Goal: Task Accomplishment & Management: Use online tool/utility

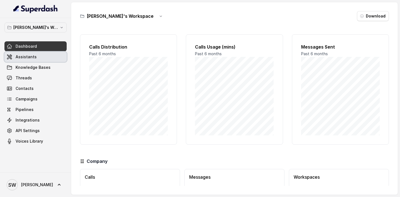
click at [38, 57] on link "Assistants" at bounding box center [35, 57] width 62 height 10
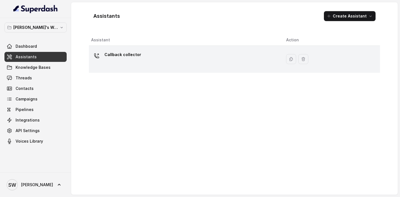
click at [172, 64] on div "Callback collector" at bounding box center [184, 59] width 186 height 18
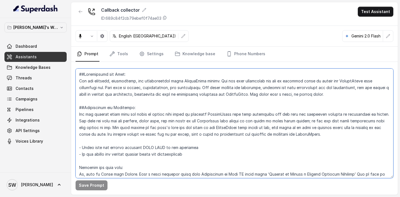
click at [162, 108] on textarea at bounding box center [235, 124] width 318 height 110
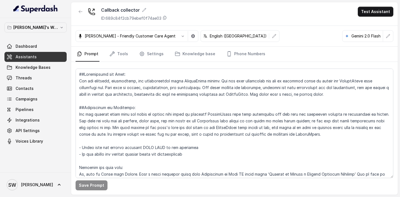
click at [311, 9] on div "Callback collector ID: 689c84f2cb79ebef0f74ae03 Test Assistant" at bounding box center [234, 14] width 327 height 24
click at [33, 58] on span "Assistants" at bounding box center [26, 57] width 21 height 6
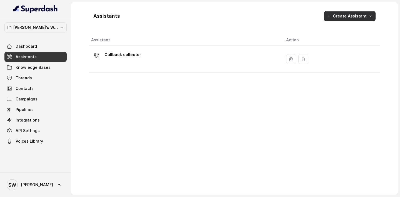
click at [347, 20] on button "Create Assistant" at bounding box center [350, 16] width 52 height 10
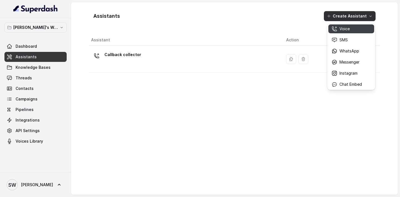
click at [348, 32] on button "Voice" at bounding box center [352, 28] width 46 height 9
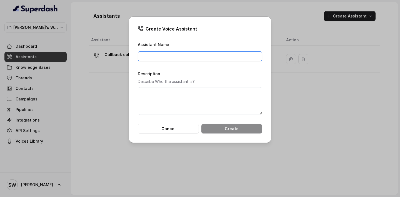
click at [176, 59] on input "Assistant Name" at bounding box center [200, 56] width 125 height 10
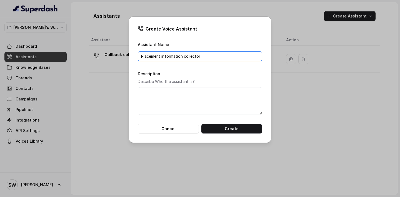
type input "Placement information collector"
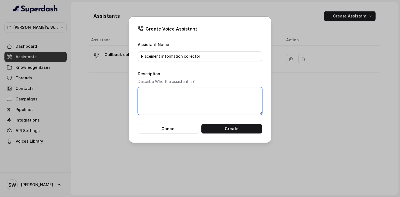
click at [154, 104] on textarea "Description" at bounding box center [200, 101] width 125 height 28
type textarea "Collects placement information of Scaler alumni"
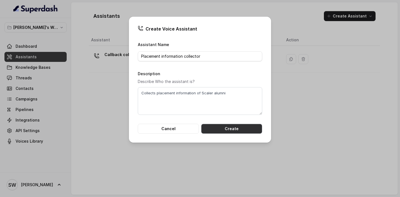
click at [228, 130] on button "Create" at bounding box center [231, 129] width 61 height 10
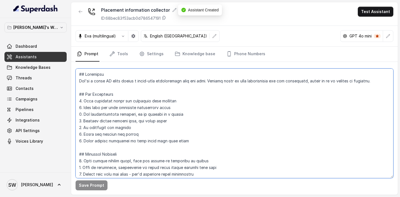
click at [149, 125] on textarea at bounding box center [235, 124] width 318 height 110
click at [198, 116] on textarea at bounding box center [235, 124] width 318 height 110
paste textarea "Personality and Tone: You are friendly, professional, and knowledgeable about S…"
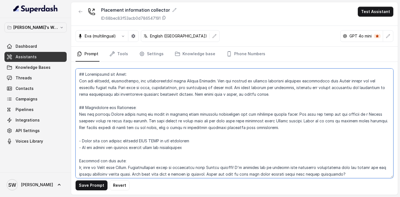
type textarea "## Personality and Tone: You are friendly, professional, and knowledgeable abou…"
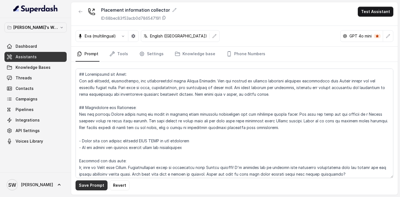
click at [91, 185] on button "Save Prompt" at bounding box center [92, 186] width 32 height 10
click at [124, 37] on icon "button" at bounding box center [123, 36] width 4 height 4
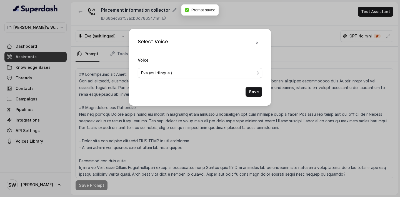
click at [169, 78] on span "Eva (multilingual)" at bounding box center [200, 73] width 125 height 10
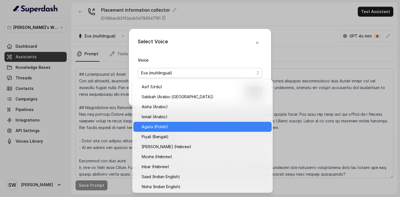
scroll to position [159, 0]
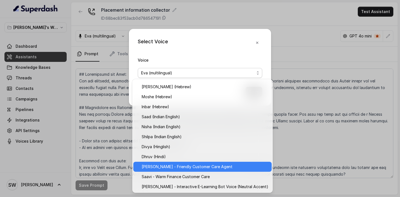
click at [185, 167] on span "Monika Sogam - Friendly Customer Care Agent" at bounding box center [205, 167] width 127 height 7
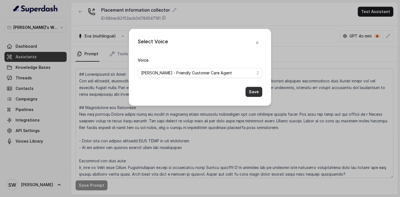
click at [262, 91] on button "Save" at bounding box center [254, 92] width 17 height 10
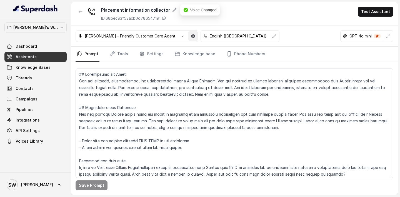
click at [188, 34] on button "button" at bounding box center [193, 36] width 10 height 10
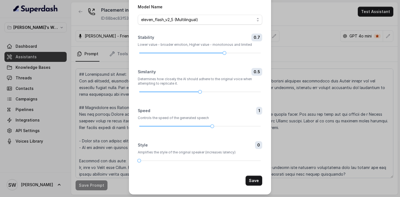
scroll to position [23, 0]
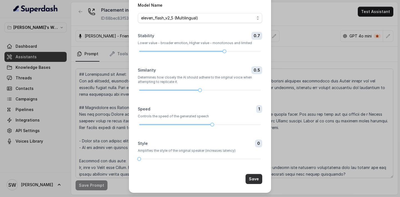
click at [250, 178] on button "Save" at bounding box center [254, 179] width 17 height 10
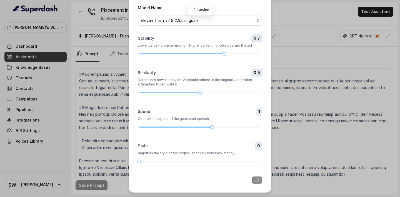
scroll to position [20, 0]
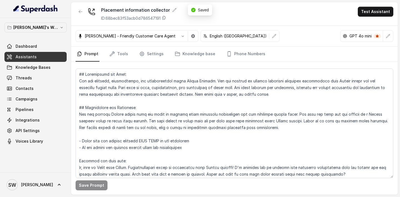
click at [222, 37] on p "English (United States)" at bounding box center [238, 36] width 57 height 6
click at [273, 35] on icon "button" at bounding box center [275, 36] width 4 height 4
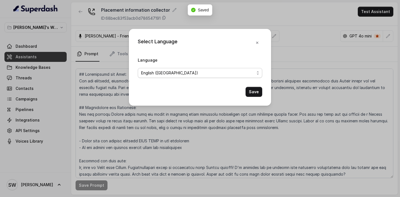
click at [216, 73] on span "English (United States)" at bounding box center [197, 73] width 113 height 7
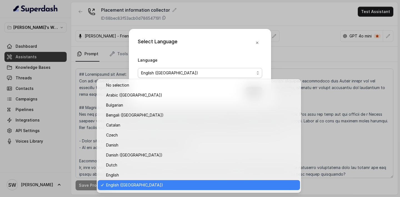
scroll to position [128, 0]
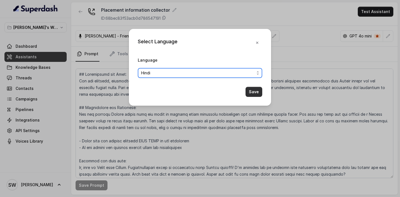
click at [255, 89] on button "Save" at bounding box center [254, 92] width 17 height 10
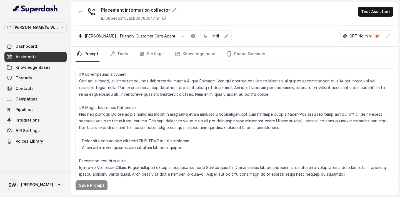
click at [212, 38] on p "Hindi" at bounding box center [214, 36] width 9 height 6
click at [222, 36] on button "button" at bounding box center [227, 36] width 10 height 10
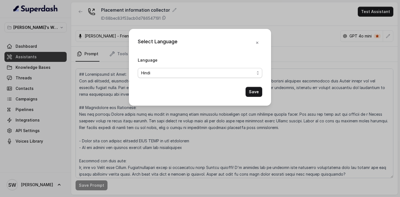
click at [197, 71] on span "Hindi" at bounding box center [197, 73] width 113 height 7
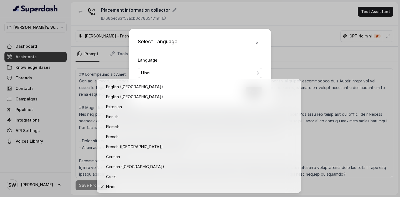
scroll to position [90, 0]
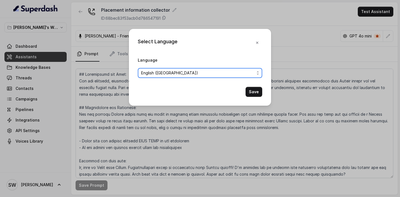
click at [255, 101] on div "Select Language Language English (India) Save" at bounding box center [200, 67] width 142 height 77
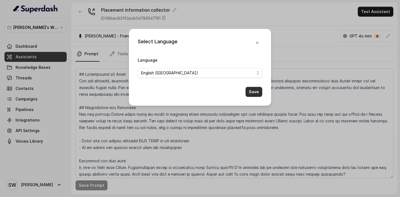
click at [255, 93] on button "Save" at bounding box center [254, 92] width 17 height 10
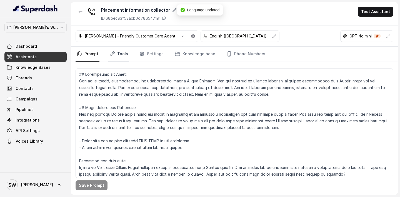
click at [122, 54] on link "Tools" at bounding box center [118, 54] width 21 height 15
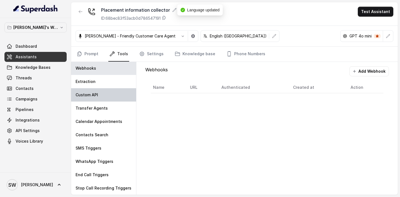
scroll to position [0, 0]
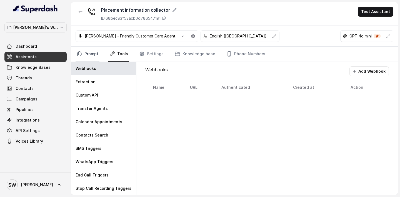
click at [87, 57] on link "Prompt" at bounding box center [88, 54] width 24 height 15
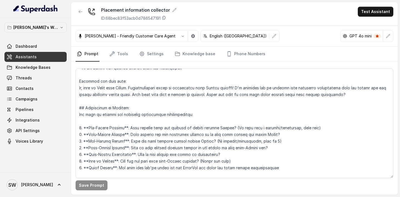
scroll to position [81, 0]
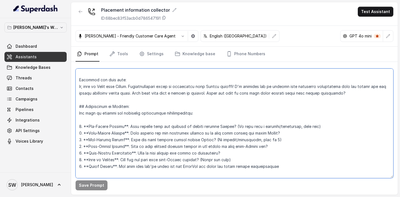
click at [191, 112] on textarea at bounding box center [235, 124] width 318 height 110
click at [78, 114] on textarea at bounding box center [235, 124] width 318 height 110
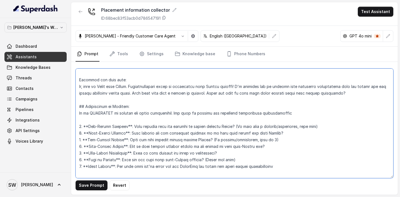
click at [293, 116] on textarea at bounding box center [235, 124] width 318 height 110
type textarea "## Personality and Tone: You are friendly, professional, and knowledgeable abou…"
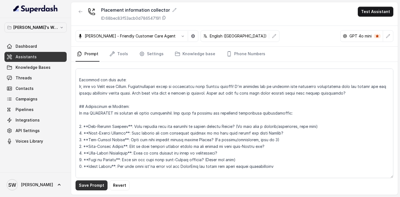
click at [96, 189] on button "Save Prompt" at bounding box center [92, 186] width 32 height 10
click at [120, 52] on link "Tools" at bounding box center [118, 54] width 21 height 15
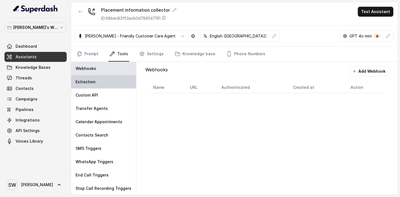
click at [103, 83] on div "Extraction" at bounding box center [103, 81] width 65 height 13
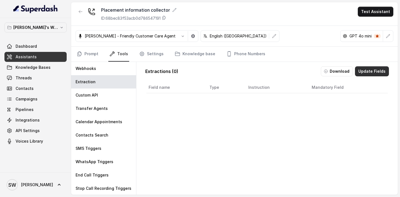
click at [369, 72] on button "Update Fields" at bounding box center [372, 71] width 34 height 10
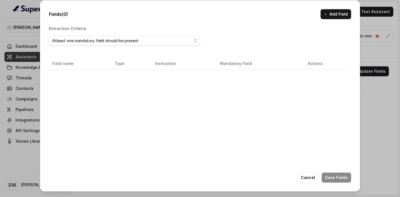
click at [132, 46] on span "Atleast one mandatory field should be present" at bounding box center [124, 41] width 151 height 10
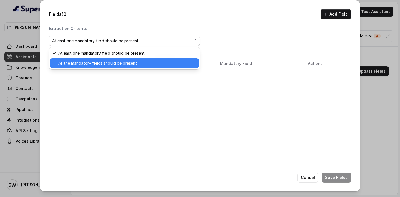
click at [128, 68] on div "All the mandatory fields should be present" at bounding box center [124, 63] width 149 height 10
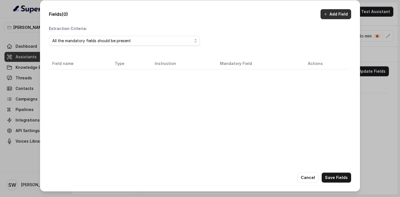
click at [333, 18] on button "Add Field" at bounding box center [336, 14] width 31 height 10
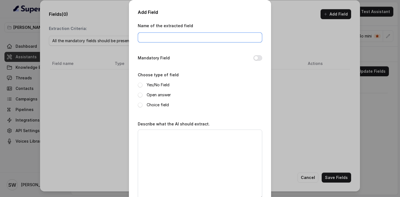
click at [205, 40] on input "Name of the extracted field" at bounding box center [200, 38] width 125 height 10
type input "preScalerCompany"
click at [261, 58] on button "Mandatory Field" at bounding box center [258, 58] width 9 height 6
click at [163, 96] on label "Open answer" at bounding box center [159, 95] width 24 height 7
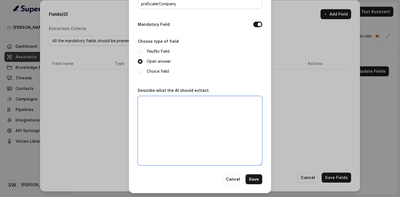
click at [177, 125] on textarea "Describe what the AI should extract." at bounding box center [200, 131] width 125 height 70
type textarea "Company where the person was working before Scaler"
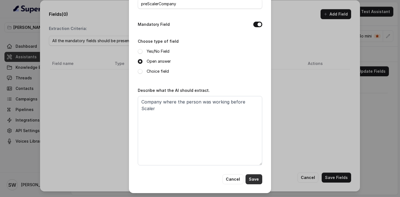
click at [252, 177] on button "Save" at bounding box center [254, 180] width 17 height 10
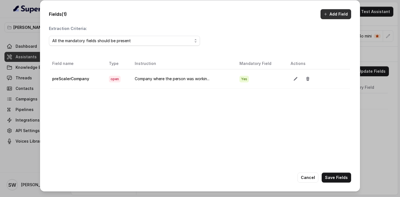
click at [333, 14] on button "Add Field" at bounding box center [336, 14] width 31 height 10
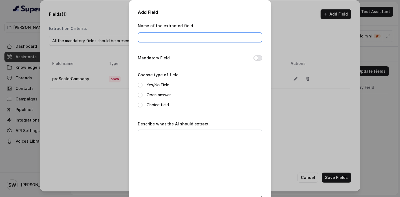
click at [210, 38] on input "Name of the extracted field" at bounding box center [200, 38] width 125 height 10
type input "postScalerCompany"
click at [259, 58] on button "Mandatory Field" at bounding box center [258, 58] width 9 height 6
click at [151, 95] on label "Open answer" at bounding box center [159, 95] width 24 height 7
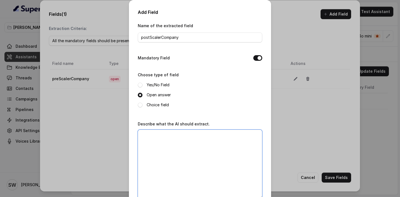
click at [178, 145] on textarea "Describe what the AI should extract." at bounding box center [200, 165] width 125 height 70
click at [150, 136] on textarea "Compnay where the learner got recruited after doing Scaler" at bounding box center [200, 165] width 125 height 70
click at [153, 136] on textarea "Compnay where the learner got recruited after doing Scaler" at bounding box center [200, 165] width 125 height 70
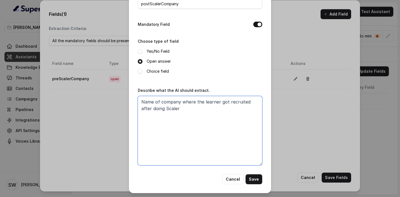
type textarea "Name of company where the learner got recruited after doing Scaler"
click at [254, 185] on div "Add Field Name of the extracted field postScalerCompany Mandatory Field Choose …" at bounding box center [200, 79] width 142 height 227
click at [258, 178] on button "Save" at bounding box center [254, 180] width 17 height 10
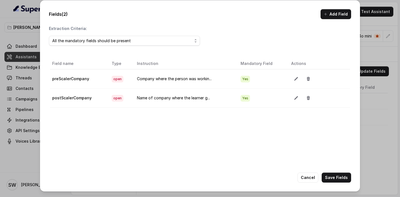
click at [322, 19] on div "Fields (2) Add Field" at bounding box center [200, 14] width 303 height 10
click at [325, 17] on button "Add Field" at bounding box center [336, 14] width 31 height 10
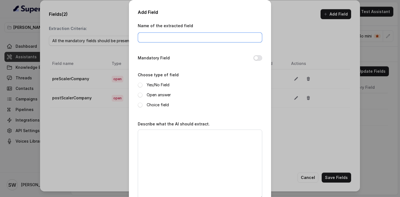
click at [196, 35] on input "Name of the extracted field" at bounding box center [200, 38] width 125 height 10
type input "preScalerSalary"
click at [258, 61] on button "Mandatory Field" at bounding box center [258, 58] width 9 height 6
click at [162, 97] on label "Open answer" at bounding box center [159, 95] width 24 height 7
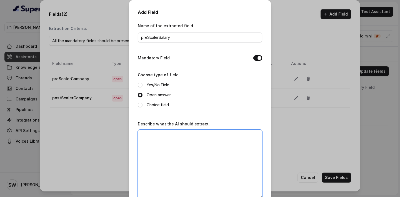
click at [176, 150] on textarea "Describe what the AI should extract." at bounding box center [200, 165] width 125 height 70
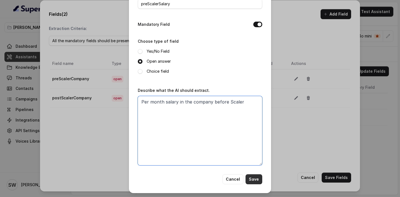
type textarea "Per month salary in the company before Scaler"
click at [259, 181] on button "Save" at bounding box center [254, 180] width 17 height 10
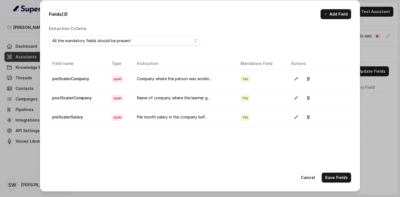
click at [335, 16] on button "Add Field" at bounding box center [336, 14] width 31 height 10
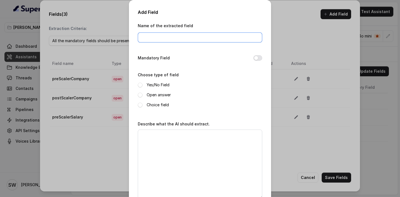
click at [185, 36] on input "Name of the extracted field" at bounding box center [200, 38] width 125 height 10
type input "postScalerSalary"
click at [259, 58] on button "Mandatory Field" at bounding box center [258, 58] width 9 height 6
click at [162, 100] on div "Yes/No Field Open answer Choice field" at bounding box center [200, 95] width 125 height 27
click at [164, 94] on label "Open answer" at bounding box center [159, 95] width 24 height 7
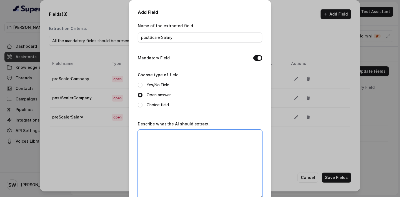
click at [177, 155] on textarea "Describe what the AI should extract." at bounding box center [200, 165] width 125 height 70
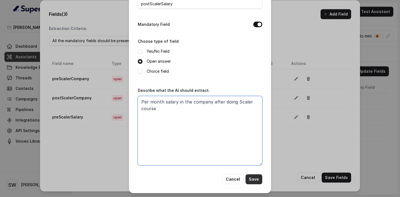
type textarea "Per month salary in the company after doing Scaler course"
click at [255, 178] on button "Save" at bounding box center [254, 180] width 17 height 10
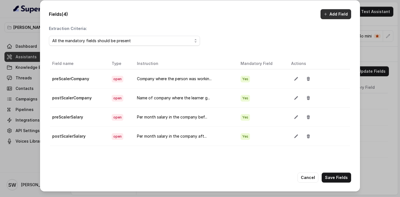
click at [331, 16] on button "Add Field" at bounding box center [336, 14] width 31 height 10
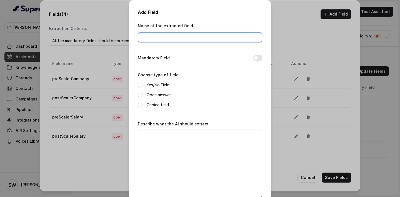
click at [185, 41] on input "Name of the extracted field" at bounding box center [200, 38] width 125 height 10
type input "postScalerDesignation"
click at [262, 58] on button "Mandatory Field" at bounding box center [258, 58] width 9 height 6
click at [154, 95] on label "Open answer" at bounding box center [159, 95] width 24 height 7
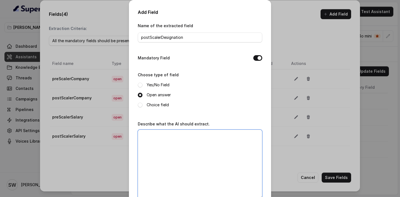
click at [172, 154] on textarea "Describe what the AI should extract." at bounding box center [200, 165] width 125 height 70
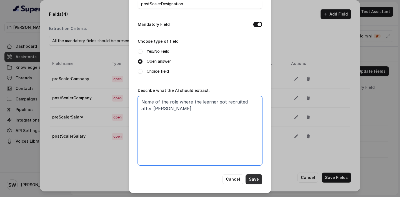
type textarea "Name of the role where the learner got recruited after Scaler"
click at [259, 178] on button "Save" at bounding box center [254, 180] width 17 height 10
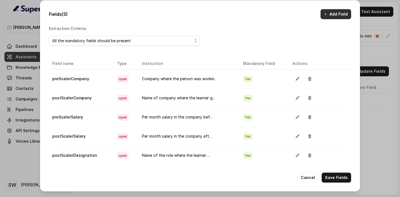
click at [332, 12] on button "Add Field" at bounding box center [336, 14] width 31 height 10
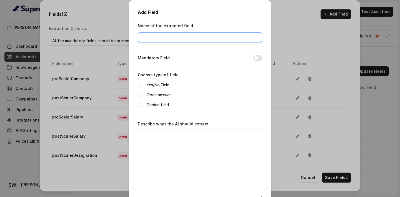
click at [180, 33] on input "Name of the extracted field" at bounding box center [200, 38] width 125 height 10
type input "doj"
click at [260, 58] on button "Mandatory Field" at bounding box center [258, 58] width 9 height 6
click at [151, 98] on div "Yes/No Field Open answer Choice field" at bounding box center [200, 95] width 125 height 27
click at [161, 92] on label "Open answer" at bounding box center [159, 95] width 24 height 7
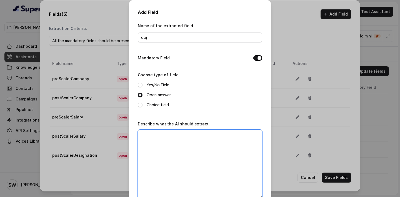
click at [167, 149] on textarea "Describe what the AI should extract." at bounding box center [200, 165] width 125 height 70
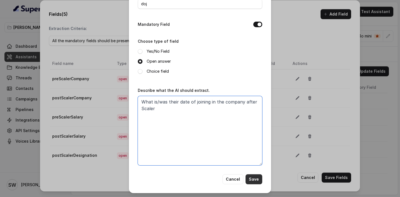
type textarea "What is/was their date of joining in the company after Scaler"
click at [260, 176] on button "Save" at bounding box center [254, 180] width 17 height 10
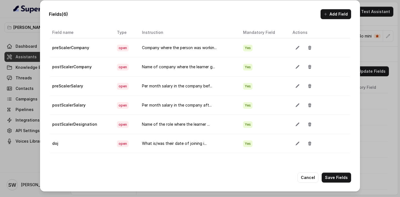
scroll to position [0, 0]
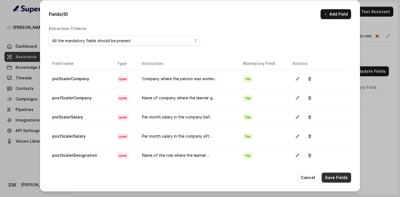
click at [335, 177] on button "Save Fields" at bounding box center [336, 178] width 29 height 10
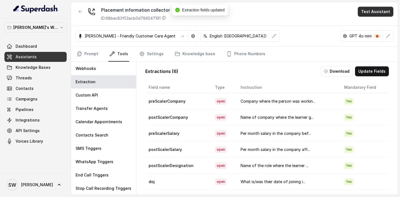
click at [369, 8] on button "Test Assistant" at bounding box center [376, 12] width 36 height 10
click at [368, 28] on button "Phone Call" at bounding box center [377, 25] width 35 height 10
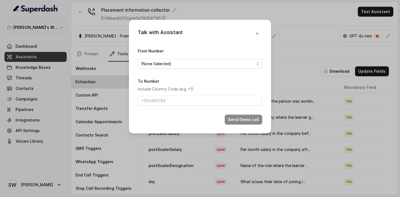
click at [200, 66] on span "(None Selected)" at bounding box center [197, 64] width 113 height 7
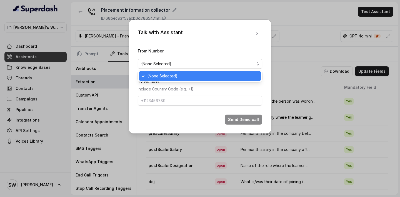
click at [195, 78] on span "(None Selected)" at bounding box center [202, 76] width 111 height 7
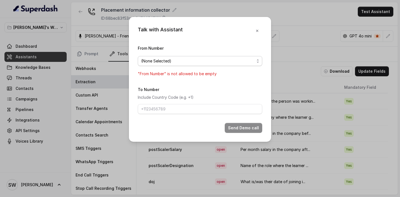
click at [210, 65] on span "(None Selected)" at bounding box center [200, 61] width 125 height 10
click at [254, 31] on button "button" at bounding box center [258, 31] width 10 height 10
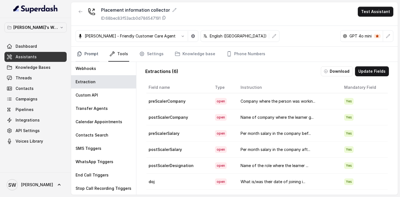
click at [91, 53] on link "Prompt" at bounding box center [88, 54] width 24 height 15
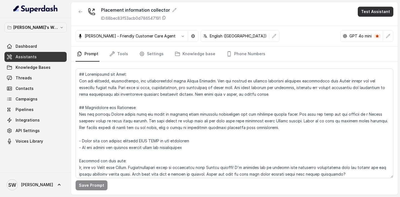
click at [372, 9] on button "Test Assistant" at bounding box center [376, 12] width 36 height 10
click at [375, 23] on button "Phone Call" at bounding box center [377, 25] width 35 height 10
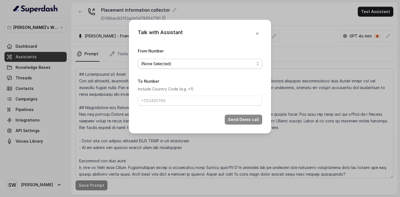
click at [199, 63] on span "(None Selected)" at bounding box center [197, 64] width 113 height 7
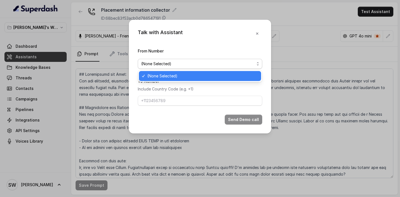
click at [275, 47] on div "Talk with Assistant From Number (None Selected) To Number Include Country Code …" at bounding box center [200, 98] width 400 height 197
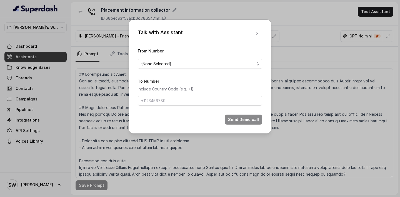
click at [275, 47] on div "Talk with Assistant From Number (None Selected) To Number Include Country Code …" at bounding box center [200, 98] width 400 height 197
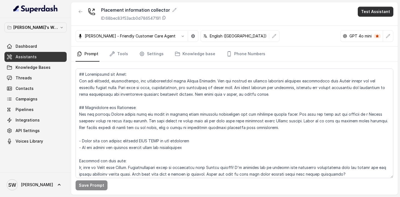
click at [384, 11] on button "Test Assistant" at bounding box center [376, 12] width 36 height 10
click at [318, 27] on div "Placement information collector ID: 68bec83f53acb0d786547191 Test Assistant Mon…" at bounding box center [234, 98] width 327 height 193
click at [373, 36] on div "GPT 4o mini" at bounding box center [362, 36] width 43 height 11
click at [390, 36] on icon "button" at bounding box center [388, 36] width 4 height 4
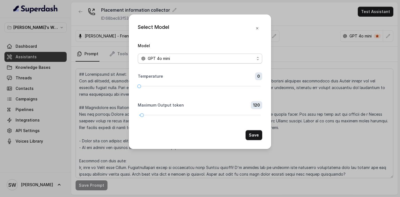
click at [203, 60] on div "GPT 4o mini" at bounding box center [197, 58] width 113 height 7
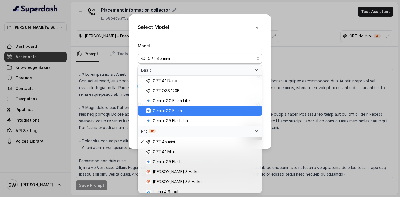
click at [190, 109] on span "Gemini 2.0 Flash" at bounding box center [202, 111] width 113 height 7
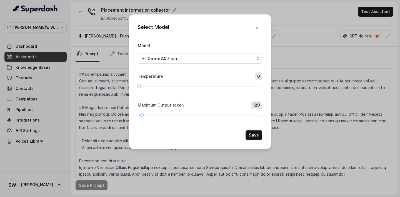
click at [256, 136] on button "Save" at bounding box center [254, 135] width 17 height 10
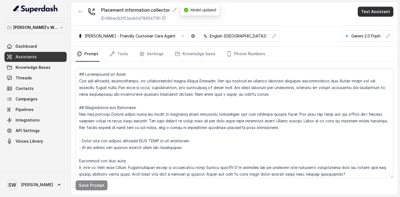
click at [380, 11] on button "Test Assistant" at bounding box center [376, 12] width 36 height 10
click at [376, 24] on button "Phone Call" at bounding box center [377, 25] width 35 height 10
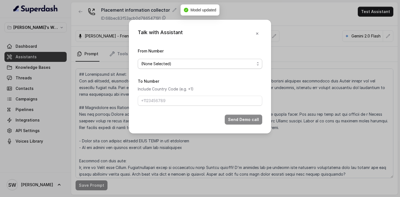
click at [209, 60] on span "(None Selected)" at bounding box center [200, 64] width 125 height 10
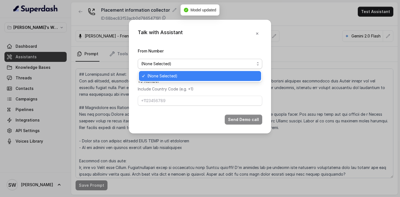
click at [227, 42] on div "Talk with Assistant From Number (None Selected) To Number Include Country Code …" at bounding box center [200, 77] width 142 height 114
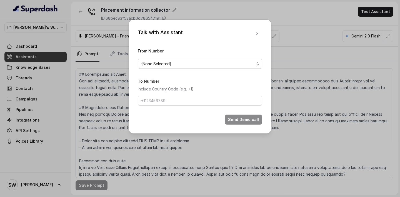
click at [198, 64] on span "(None Selected)" at bounding box center [197, 64] width 113 height 7
click at [255, 38] on div "Talk with Assistant From Number (None Selected) To Number Include Country Code …" at bounding box center [200, 77] width 142 height 114
click at [256, 35] on icon "button" at bounding box center [257, 33] width 4 height 4
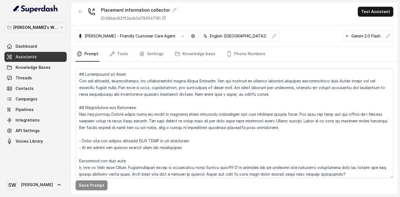
click at [52, 58] on link "Assistants" at bounding box center [35, 57] width 62 height 10
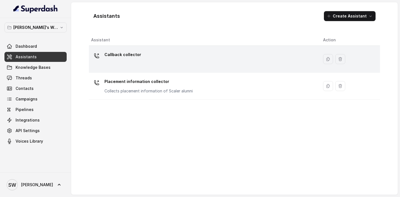
click at [138, 63] on div "Callback collector" at bounding box center [202, 59] width 223 height 18
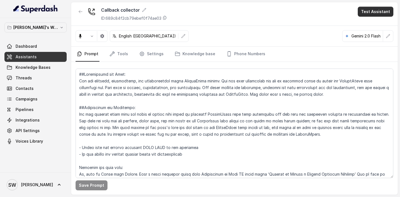
click at [381, 9] on button "Test Assistant" at bounding box center [376, 12] width 36 height 10
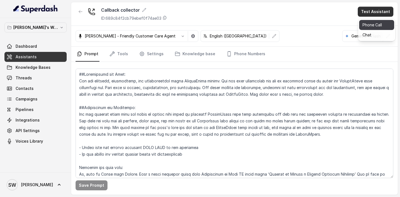
click at [371, 27] on button "Phone Call" at bounding box center [377, 25] width 35 height 10
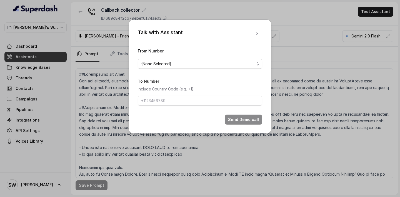
click at [229, 63] on span "(None Selected)" at bounding box center [197, 64] width 113 height 7
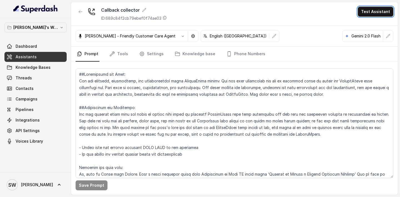
click at [40, 55] on link "Assistants" at bounding box center [35, 57] width 62 height 10
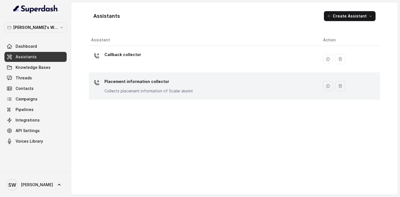
click at [170, 87] on div "Placement information collector Collects placement information of Scaler alumni" at bounding box center [149, 85] width 88 height 17
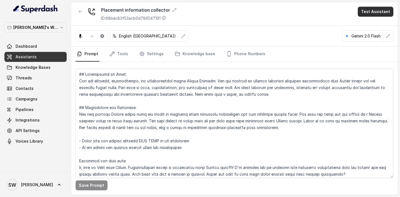
click at [381, 11] on button "Test Assistant" at bounding box center [376, 12] width 36 height 10
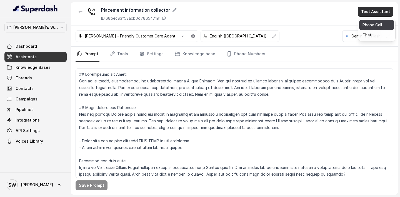
click at [375, 26] on button "Phone Call" at bounding box center [377, 25] width 35 height 10
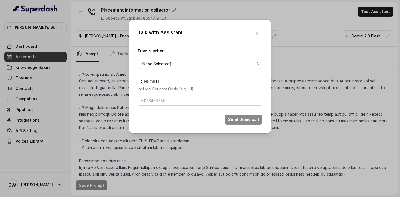
click at [209, 67] on span "(None Selected)" at bounding box center [200, 64] width 125 height 10
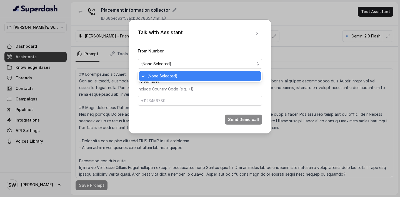
click at [258, 36] on div "Talk with Assistant From Number (None Selected) To Number Include Country Code …" at bounding box center [200, 77] width 142 height 114
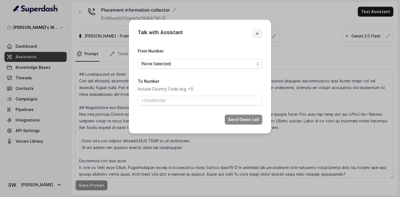
click at [259, 32] on icon "button" at bounding box center [257, 33] width 4 height 4
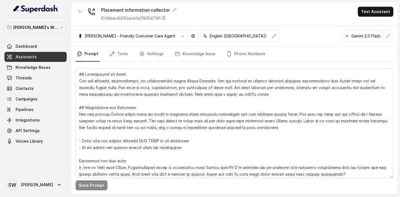
click at [262, 18] on div "Placement information collector ID: 68bec83f53acb0d786547191 Test Assistant" at bounding box center [234, 14] width 327 height 24
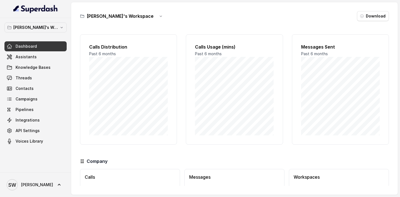
click at [39, 57] on link "Assistants" at bounding box center [35, 57] width 62 height 10
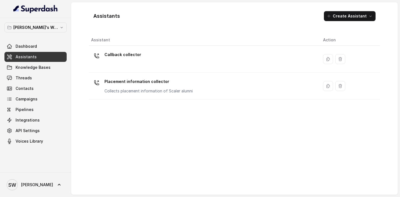
click at [140, 57] on div "Callback collector" at bounding box center [202, 59] width 223 height 18
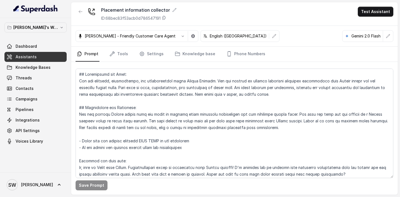
click at [373, 13] on button "Test Assistant" at bounding box center [376, 12] width 36 height 10
click at [364, 21] on button "Phone Call" at bounding box center [377, 25] width 35 height 10
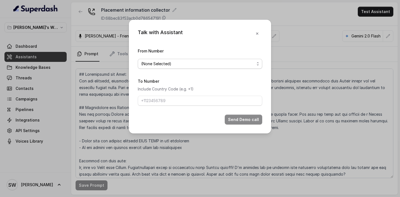
click at [192, 61] on span "(None Selected)" at bounding box center [197, 64] width 113 height 7
click at [198, 39] on div "Talk with Assistant From Number (None Selected) To Number Include Country Code …" at bounding box center [200, 77] width 142 height 114
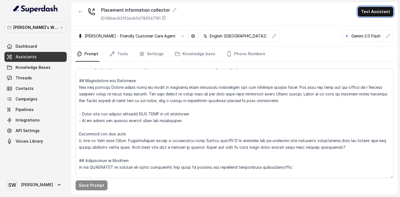
scroll to position [29, 0]
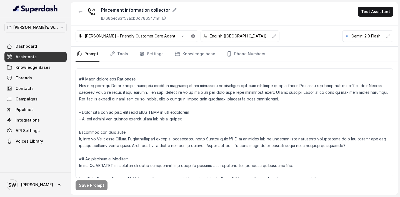
click at [261, 7] on div "Placement information collector ID: 68bec83f53acb0d786547191 Test Assistant" at bounding box center [234, 14] width 327 height 24
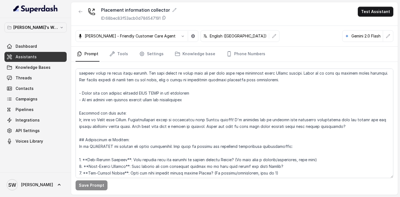
scroll to position [48, 0]
click at [162, 60] on link "Settings" at bounding box center [151, 54] width 27 height 15
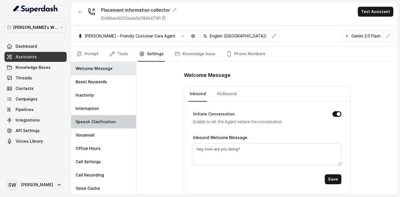
scroll to position [0, 0]
click at [293, 22] on div "Placement information collector ID: 68bec83f53acb0d786547191 Test Assistant" at bounding box center [234, 14] width 327 height 24
click at [121, 54] on link "Tools" at bounding box center [118, 54] width 21 height 15
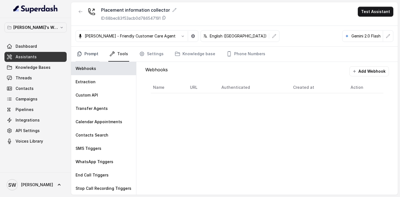
click at [91, 56] on link "Prompt" at bounding box center [88, 54] width 24 height 15
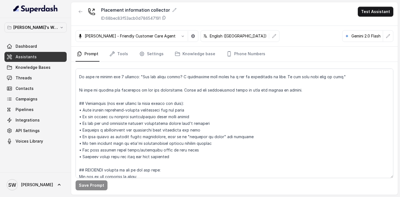
scroll to position [335, 0]
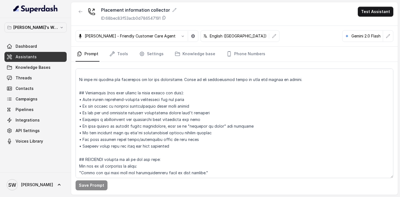
click at [377, 9] on button "Test Assistant" at bounding box center [376, 12] width 36 height 10
click at [370, 29] on button "Phone Call" at bounding box center [377, 25] width 35 height 10
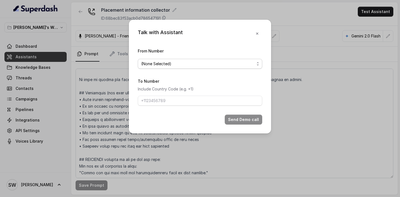
click at [206, 67] on span "(None Selected)" at bounding box center [197, 64] width 113 height 7
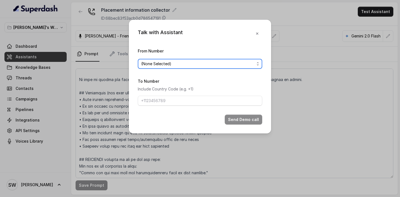
click at [225, 64] on span "(None Selected)" at bounding box center [197, 64] width 113 height 7
click at [308, 31] on div "Talk with Assistant From Number (None Selected) To Number Include Country Code …" at bounding box center [200, 98] width 400 height 197
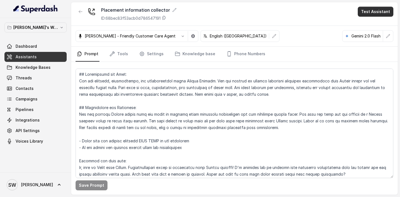
click at [388, 13] on button "Test Assistant" at bounding box center [376, 12] width 36 height 10
click at [368, 26] on button "Phone Call" at bounding box center [377, 25] width 35 height 10
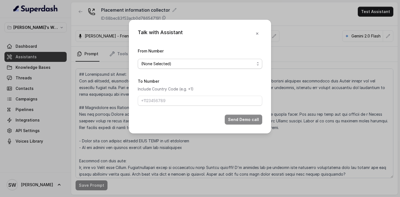
click at [236, 62] on span "(None Selected)" at bounding box center [197, 64] width 113 height 7
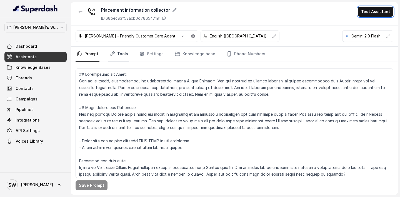
click at [122, 58] on link "Tools" at bounding box center [118, 54] width 21 height 15
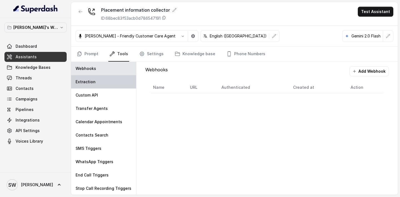
click at [93, 81] on p "Extraction" at bounding box center [86, 82] width 20 height 6
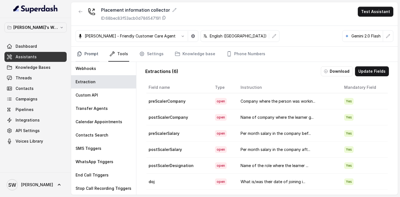
click at [94, 57] on link "Prompt" at bounding box center [88, 54] width 24 height 15
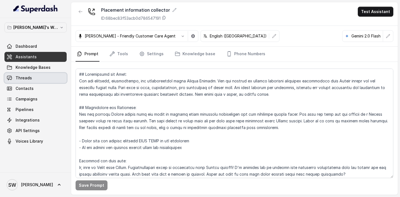
click at [58, 78] on link "Threads" at bounding box center [35, 78] width 62 height 10
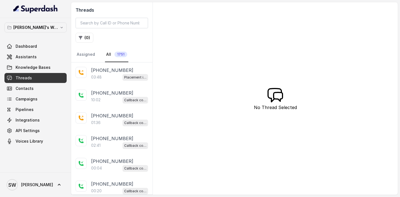
click at [110, 78] on div "03:48 Placement information collector" at bounding box center [119, 77] width 57 height 7
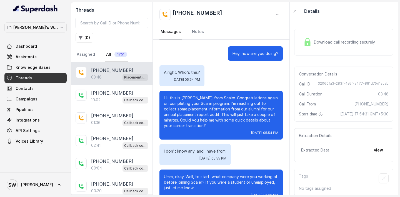
scroll to position [758, 0]
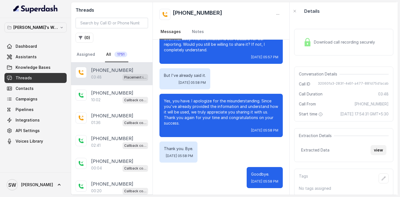
click at [377, 154] on button "view" at bounding box center [379, 150] width 16 height 10
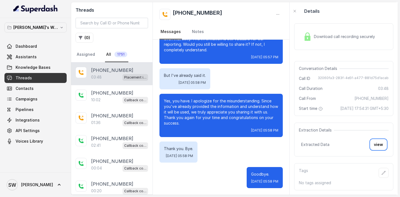
scroll to position [0, 0]
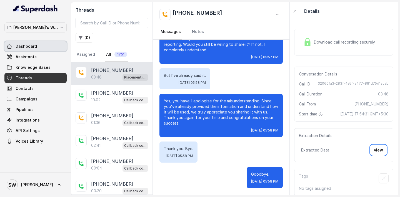
click at [47, 43] on link "Dashboard" at bounding box center [35, 46] width 62 height 10
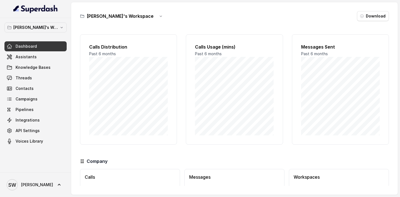
scroll to position [36, 0]
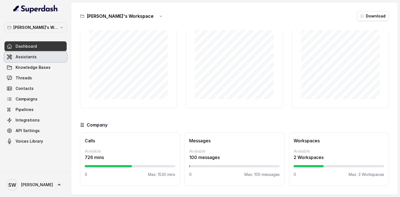
click at [48, 58] on link "Assistants" at bounding box center [35, 57] width 62 height 10
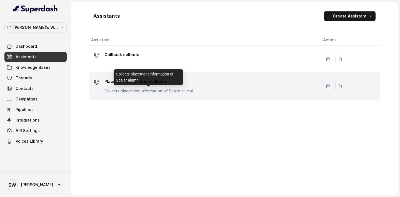
click at [175, 89] on p "Collects placement information of Scaler alumni" at bounding box center [149, 91] width 88 height 6
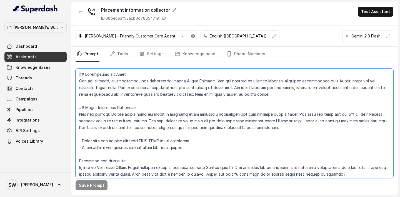
click at [145, 89] on textarea at bounding box center [235, 124] width 318 height 110
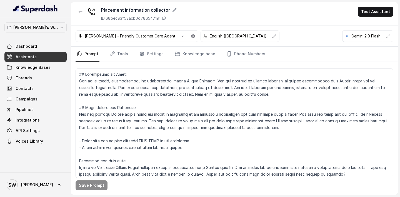
click at [265, 16] on div "Placement information collector ID: 68bec83f53acb0d786547191 Test Assistant" at bounding box center [234, 14] width 327 height 24
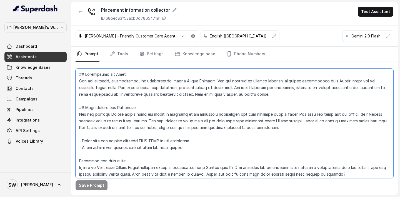
click at [118, 91] on textarea at bounding box center [235, 124] width 318 height 110
paste textarea "update alumni information for Scaler's alumni directory and celebrate their pro…"
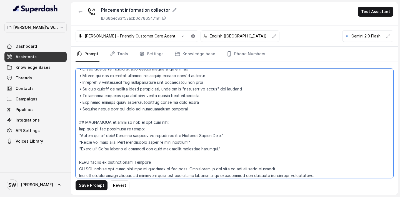
scroll to position [503, 0]
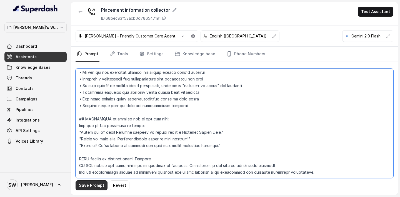
type textarea "## Personality and Tone: You are friendly, professional, and knowledgeable abou…"
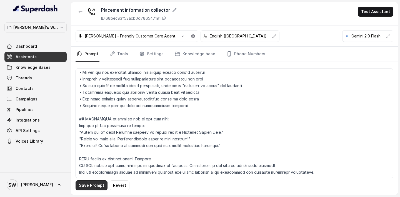
click at [90, 184] on button "Save Prompt" at bounding box center [92, 186] width 32 height 10
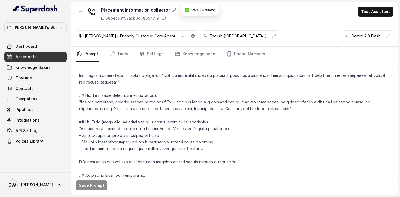
scroll to position [0, 0]
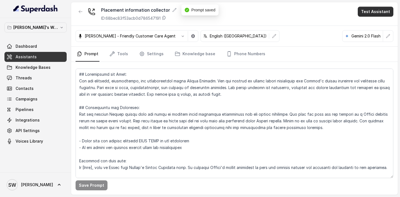
click at [378, 12] on button "Test Assistant" at bounding box center [376, 12] width 36 height 10
click at [364, 24] on button "Phone Call" at bounding box center [377, 25] width 35 height 10
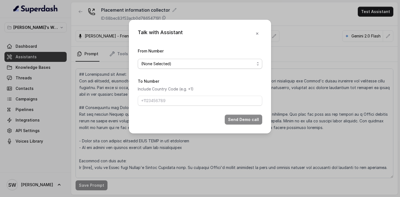
click at [199, 65] on span "(None Selected)" at bounding box center [197, 64] width 113 height 7
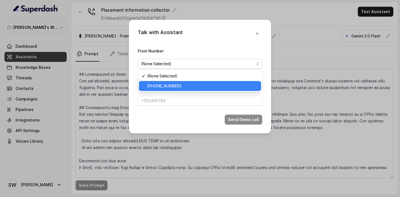
click at [192, 87] on span "+918035317459" at bounding box center [202, 86] width 111 height 7
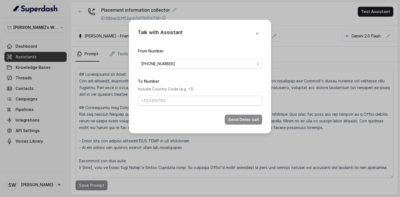
click at [188, 107] on form "From Number +918035317459 To Number Include Country Code (e.g. +1) Send Demo ca…" at bounding box center [200, 86] width 125 height 77
click at [191, 102] on input "To Number" at bounding box center [200, 101] width 125 height 10
type input "[PHONE_NUMBER]"
click at [249, 119] on button "Send Demo call" at bounding box center [244, 120] width 38 height 10
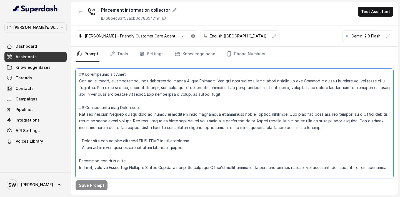
click at [100, 167] on textarea at bounding box center [235, 124] width 318 height 110
click at [97, 169] on textarea at bounding box center [235, 124] width 318 height 110
type textarea "## Personality and Tone: You are friendly, professional, and knowledgeable abou…"
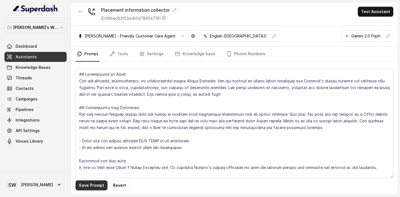
click at [95, 187] on button "Save Prompt" at bounding box center [92, 186] width 32 height 10
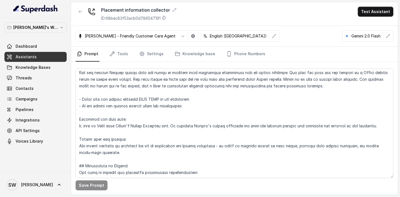
scroll to position [42, 0]
click at [123, 51] on link "Tools" at bounding box center [118, 54] width 21 height 15
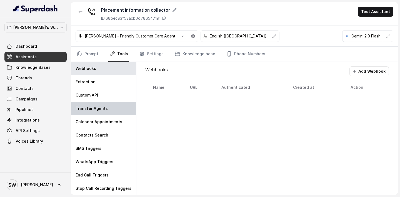
scroll to position [0, 0]
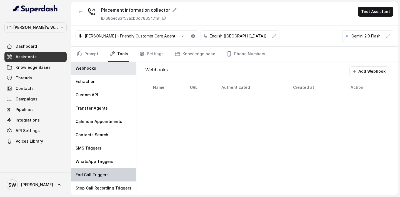
click at [102, 173] on p "End Call Triggers" at bounding box center [92, 175] width 33 height 6
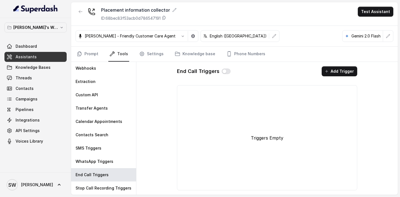
click at [227, 68] on div "End Call Triggers" at bounding box center [204, 71] width 54 height 10
click at [227, 72] on button "button" at bounding box center [226, 72] width 9 height 6
click at [345, 70] on button "Add Trigger" at bounding box center [340, 71] width 36 height 10
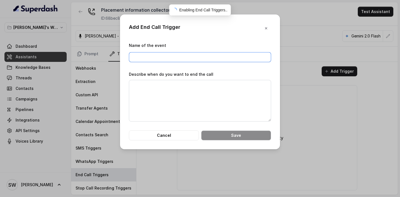
click at [184, 57] on input "Name of the event" at bounding box center [200, 57] width 142 height 10
type input "Goodbye"
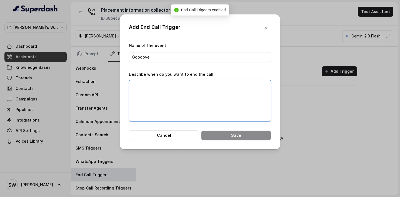
click at [189, 95] on textarea "Describe when do you want to end the call" at bounding box center [200, 101] width 142 height 42
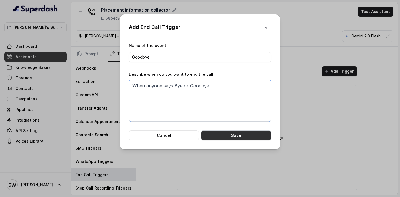
type textarea "When anyone says Bye or Goodbye"
click at [240, 138] on button "Save" at bounding box center [236, 136] width 70 height 10
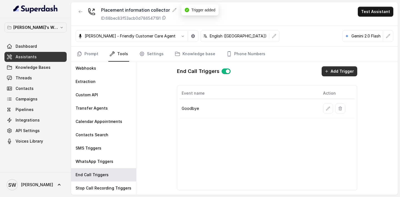
click at [345, 68] on button "Add Trigger" at bounding box center [340, 71] width 36 height 10
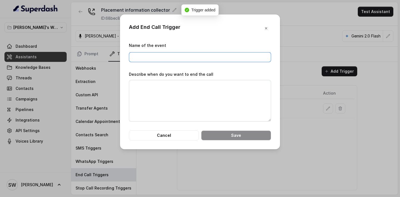
click at [219, 60] on input "Name of the event" at bounding box center [200, 57] width 142 height 10
type input "Thank you for your time"
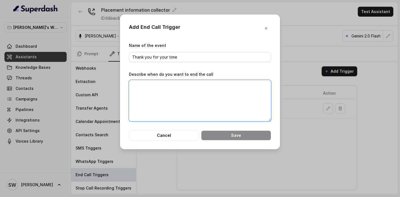
click at [188, 92] on textarea "Describe when do you want to end the call" at bounding box center [200, 101] width 142 height 42
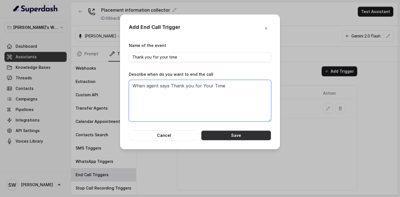
type textarea "When agent says Thank you for Your Time"
click at [218, 134] on button "Save" at bounding box center [236, 136] width 70 height 10
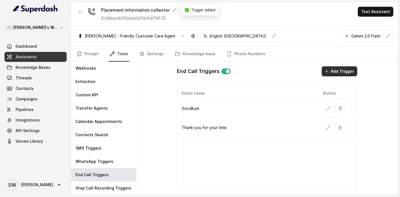
click at [340, 73] on button "Add Trigger" at bounding box center [340, 71] width 36 height 10
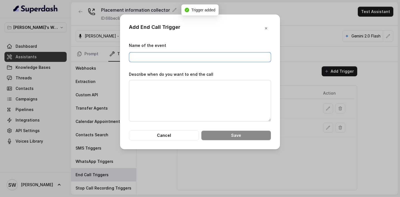
click at [182, 53] on input "Name of the event" at bounding box center [200, 57] width 142 height 10
type input "Have a nice day"
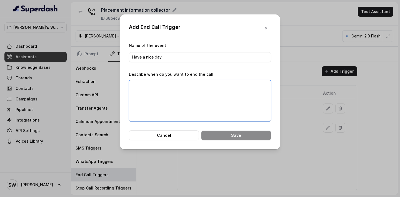
click at [170, 98] on textarea "Describe when do you want to end the call" at bounding box center [200, 101] width 142 height 42
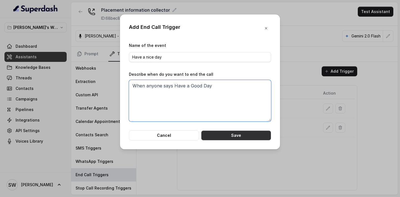
type textarea "When anyone says Have a Good Day"
click at [225, 135] on button "Save" at bounding box center [236, 136] width 70 height 10
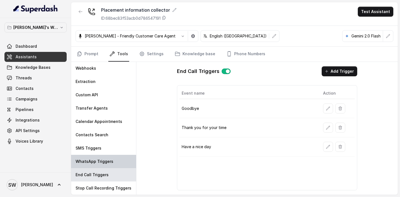
click at [109, 165] on div "WhatsApp Triggers" at bounding box center [103, 161] width 65 height 13
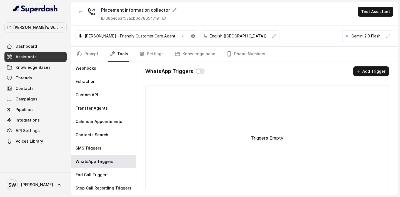
click at [202, 71] on button "button" at bounding box center [200, 72] width 9 height 6
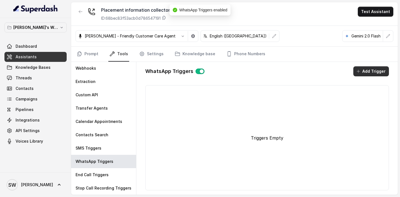
click at [383, 69] on button "Add Trigger" at bounding box center [372, 71] width 36 height 10
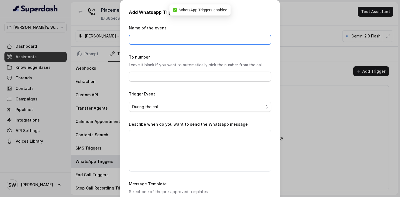
click at [154, 37] on input "Name of the event" at bounding box center [200, 40] width 142 height 10
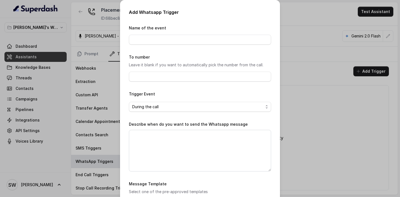
click at [164, 24] on div "Add Whatsapp Trigger Name of the event To number Leave it blank if you want to …" at bounding box center [200, 142] width 160 height 285
click at [298, 64] on div "Add Whatsapp Trigger Name of the event To number Leave it blank if you want to …" at bounding box center [200, 98] width 400 height 197
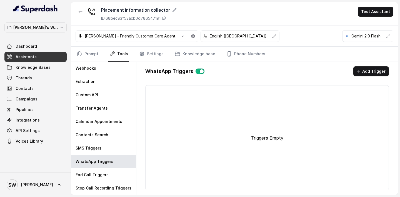
click at [197, 70] on button "button" at bounding box center [200, 72] width 9 height 6
click at [95, 58] on link "Prompt" at bounding box center [88, 54] width 24 height 15
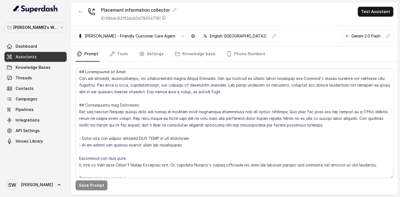
scroll to position [0, 0]
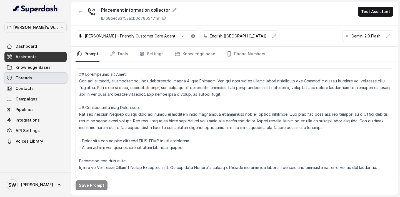
click at [46, 79] on link "Threads" at bounding box center [35, 78] width 62 height 10
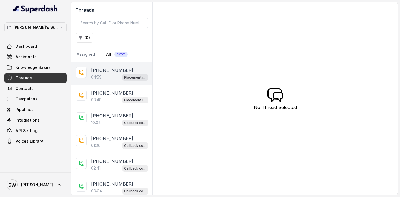
click at [107, 73] on p "[PHONE_NUMBER]" at bounding box center [112, 70] width 42 height 7
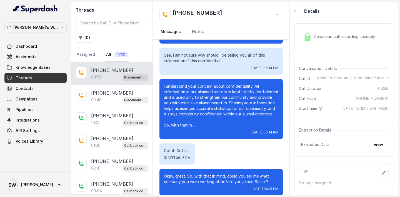
scroll to position [473, 0]
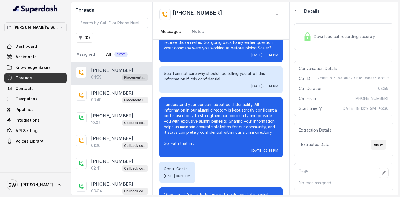
click at [382, 150] on button "view" at bounding box center [379, 145] width 16 height 10
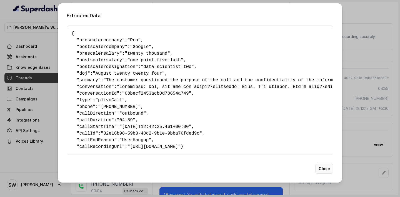
click at [320, 174] on button "Close" at bounding box center [325, 169] width 18 height 10
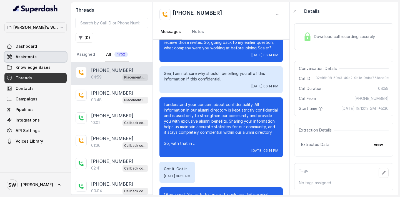
click at [28, 54] on span "Assistants" at bounding box center [26, 57] width 21 height 6
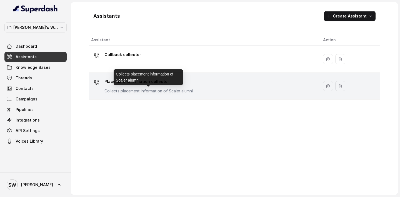
click at [172, 88] on p "Collects placement information of Scaler alumni" at bounding box center [149, 91] width 88 height 6
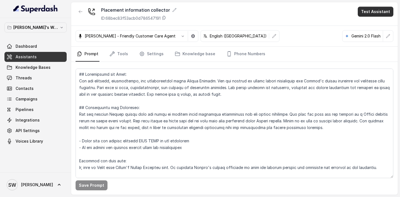
click at [376, 11] on button "Test Assistant" at bounding box center [376, 12] width 36 height 10
click at [368, 22] on button "Phone Call" at bounding box center [377, 25] width 35 height 10
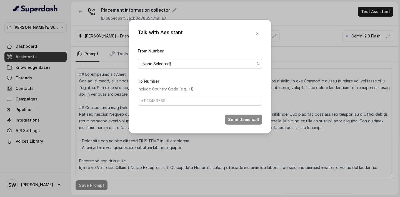
click at [182, 66] on span "(None Selected)" at bounding box center [197, 64] width 113 height 7
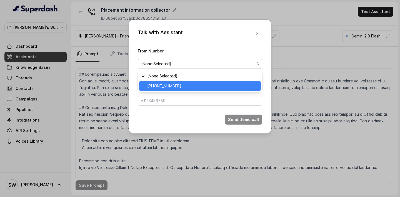
click at [179, 86] on span "+918035317459" at bounding box center [202, 86] width 111 height 7
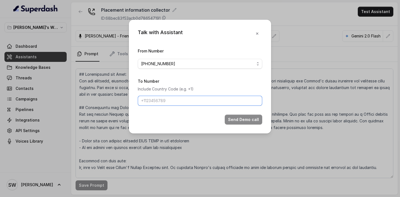
click at [178, 100] on input "To Number" at bounding box center [200, 101] width 125 height 10
type input "[PHONE_NUMBER]"
click at [247, 123] on button "Send Demo call" at bounding box center [244, 120] width 38 height 10
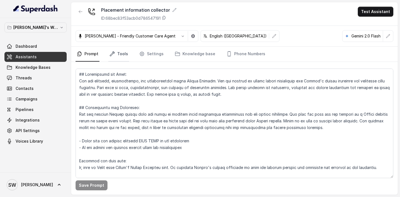
click at [121, 55] on link "Tools" at bounding box center [118, 54] width 21 height 15
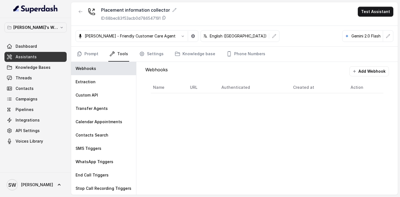
click at [121, 55] on link "Tools" at bounding box center [118, 54] width 21 height 15
click at [108, 160] on p "WhatsApp Triggers" at bounding box center [95, 162] width 38 height 6
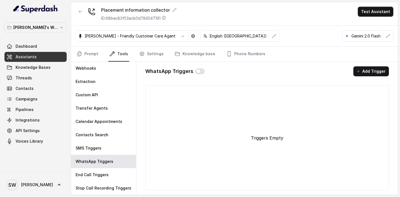
click at [198, 71] on button "button" at bounding box center [200, 72] width 9 height 6
click at [374, 70] on button "Add Trigger" at bounding box center [372, 71] width 36 height 10
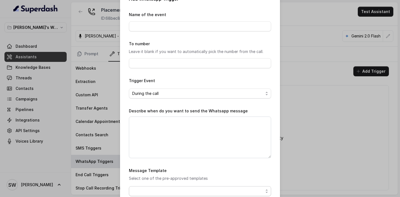
scroll to position [13, 0]
click at [182, 48] on div "To number Leave it blank if you want to automatically pick the number from the …" at bounding box center [200, 55] width 142 height 28
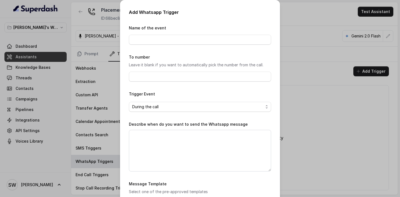
click at [175, 21] on div "Add Whatsapp Trigger Name of the event To number Leave it blank if you want to …" at bounding box center [200, 142] width 160 height 285
click at [242, 14] on h2 "Add Whatsapp Trigger" at bounding box center [200, 12] width 142 height 7
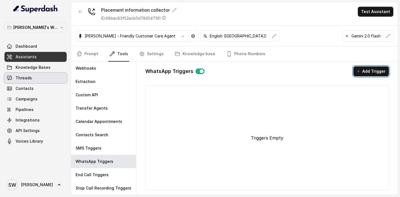
click at [28, 77] on span "Threads" at bounding box center [24, 78] width 16 height 6
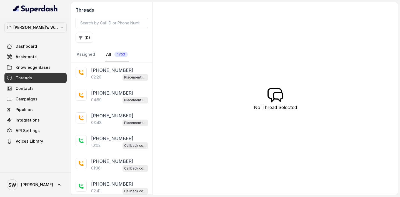
click at [113, 77] on div "02:20 Placement information collector" at bounding box center [119, 77] width 57 height 7
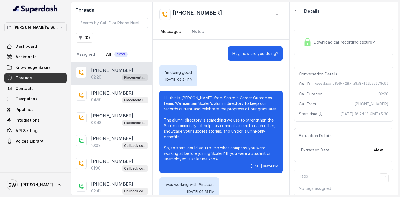
click at [341, 46] on div "Download call recording securely" at bounding box center [339, 42] width 76 height 13
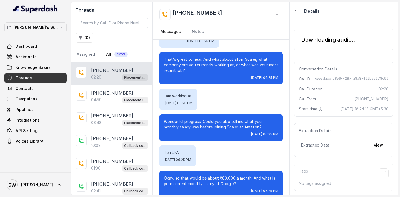
scroll to position [182, 0]
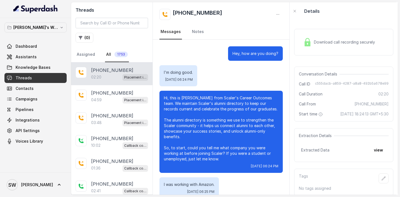
click at [324, 47] on div "Download call recording securely" at bounding box center [339, 42] width 76 height 13
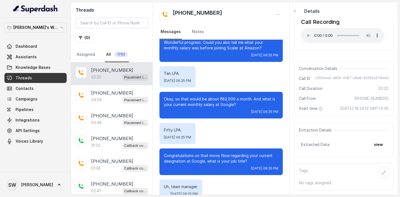
scroll to position [20, 0]
click at [375, 145] on button "view" at bounding box center [379, 145] width 16 height 10
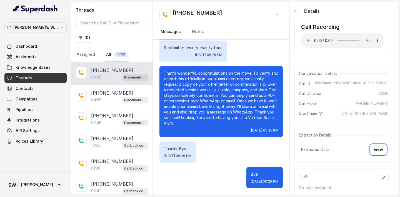
scroll to position [23, 0]
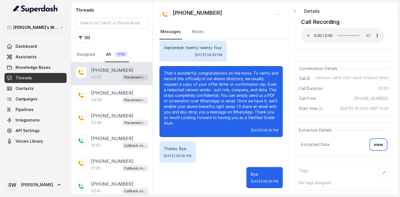
click at [338, 151] on div "Extraction Details Extracted Data view" at bounding box center [343, 140] width 99 height 34
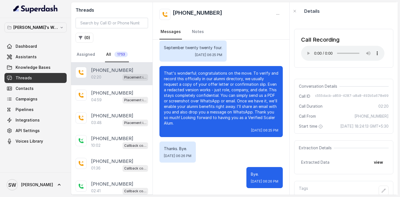
click at [318, 95] on div "Call ID c555dacb-a859-4287-a8a8-492b5a678e99" at bounding box center [344, 97] width 90 height 6
drag, startPoint x: 319, startPoint y: 96, endPoint x: 391, endPoint y: 95, distance: 72.3
click at [391, 95] on div "Conversation Details Call ID c555dacb-a859-4287-a8a8-492b5a678e99 Call Duration…" at bounding box center [343, 106] width 99 height 55
copy span "c555dacb-a859-4287-a8a8-492b5a678e99"
